Goal: Book appointment/travel/reservation

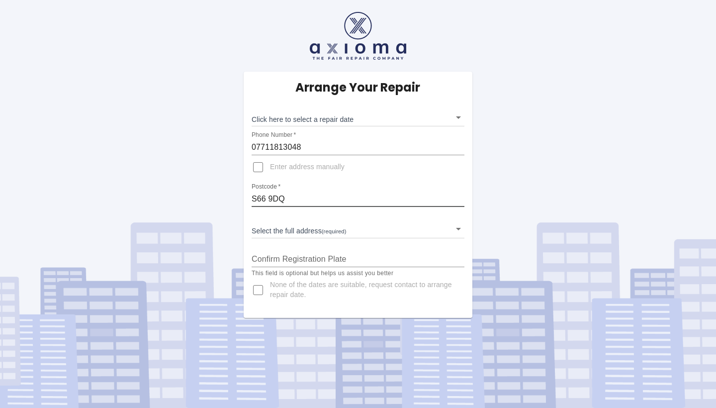
type input "S66 9DQ"
click at [457, 229] on body "Arrange Your Repair Click here to select a repair date ​ Phone Number   * 07711…" at bounding box center [358, 204] width 716 height 408
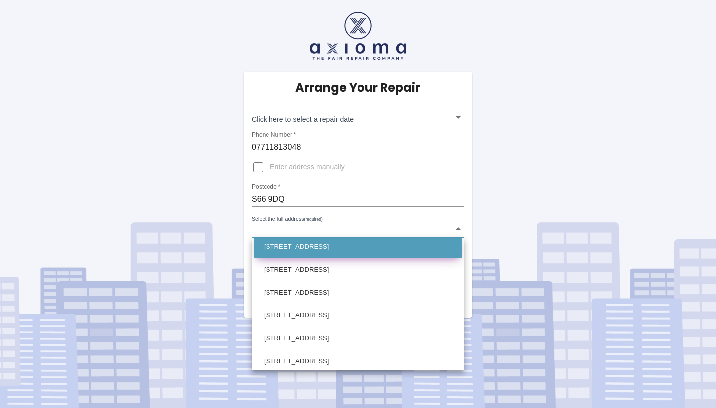
scroll to position [216, 0]
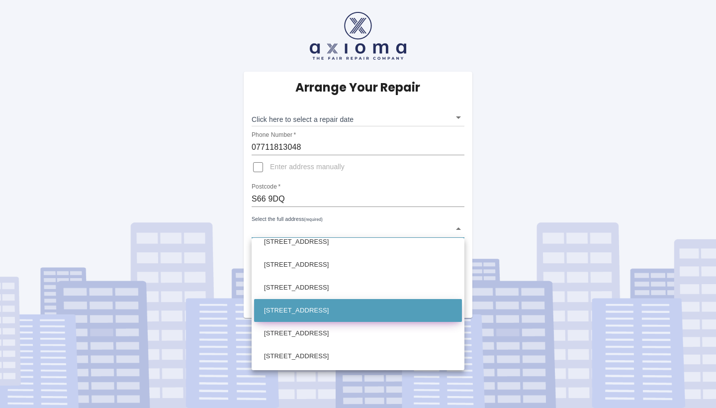
click at [323, 309] on li "26 Sawn Moor Avenue Thurcroft, Rotherham South Yorkshire" at bounding box center [358, 310] width 208 height 23
type input "26 Sawn Moor Avenue Thurcroft, Rotherham South Yorkshire"
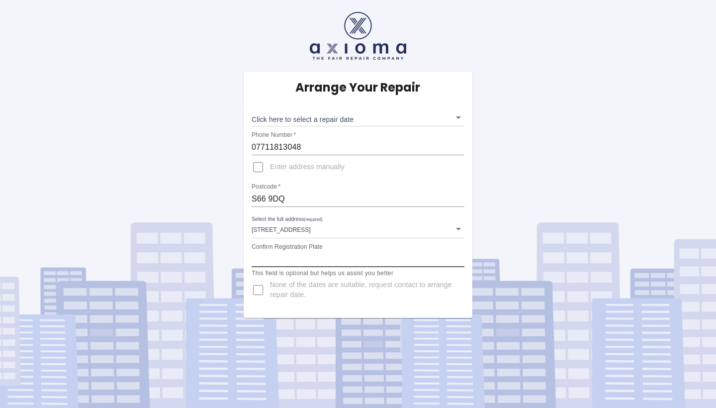
click at [283, 259] on input "Confirm Registration Plate" at bounding box center [358, 259] width 213 height 16
type input "GL18 OXE"
click at [458, 118] on body "Arrange Your Repair Click here to select a repair date ​ Phone Number   * 07711…" at bounding box center [358, 204] width 716 height 408
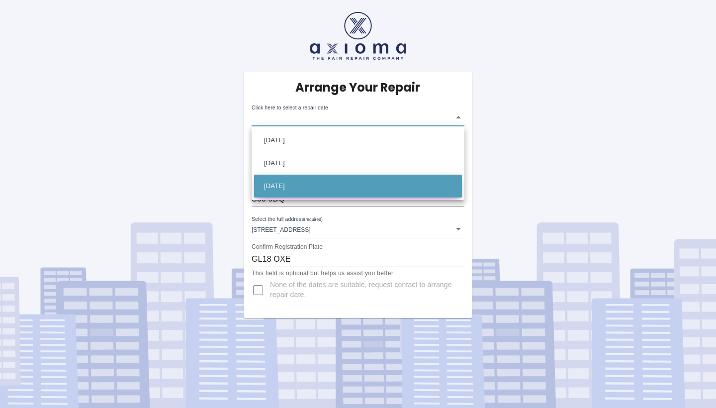
click at [293, 186] on li "Mon Sep 15 2025" at bounding box center [358, 185] width 208 height 23
type input "2025-09-15T00:00:00.000Z"
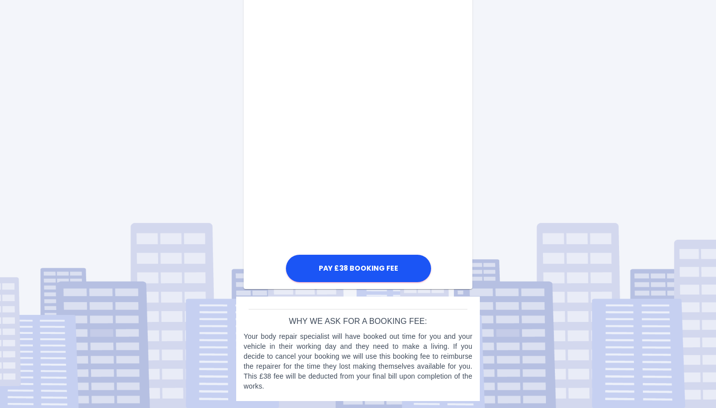
scroll to position [577, 0]
click at [448, 71] on div "Pay £38 Booking Fee" at bounding box center [358, 15] width 229 height 538
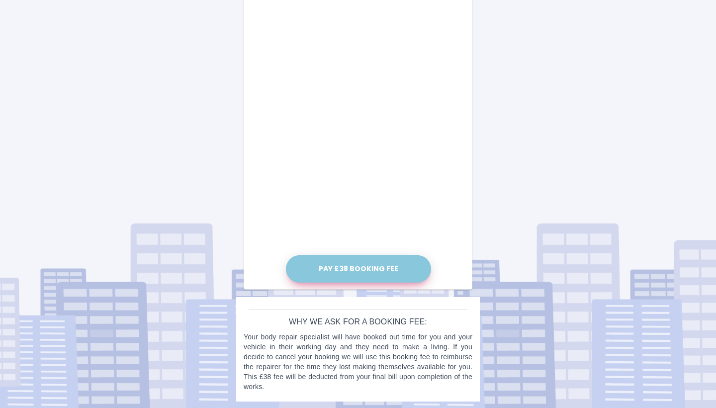
click at [374, 263] on button "Pay £38 Booking Fee" at bounding box center [358, 268] width 145 height 27
